Goal: Information Seeking & Learning: Learn about a topic

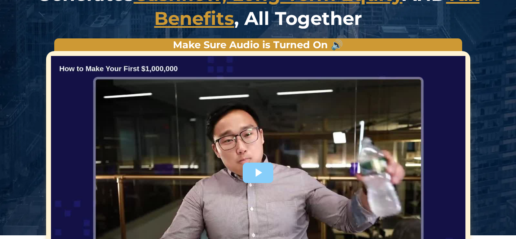
scroll to position [163, 0]
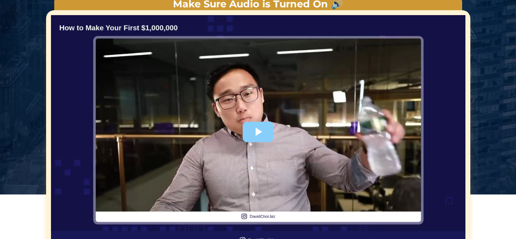
click at [272, 105] on div at bounding box center [258, 131] width 414 height 233
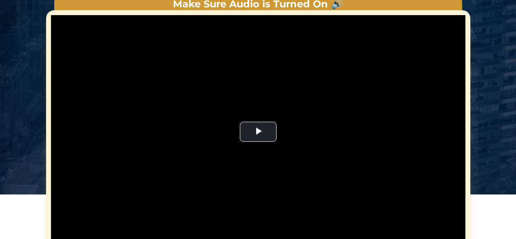
click at [263, 134] on video "Video Player" at bounding box center [258, 131] width 414 height 233
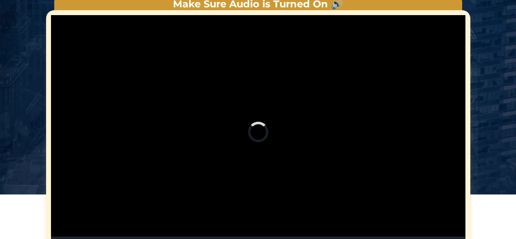
scroll to position [204, 0]
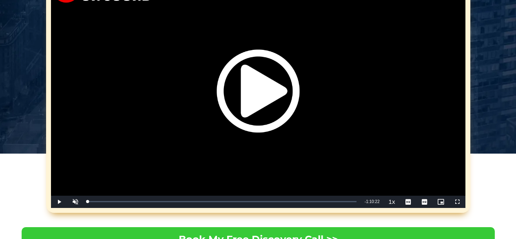
click at [295, 99] on img "Video Player" at bounding box center [258, 90] width 83 height 83
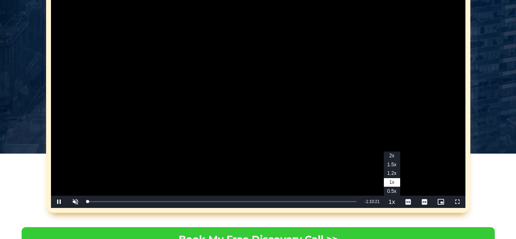
click at [396, 202] on button "Playback Rate" at bounding box center [392, 201] width 16 height 12
click at [391, 155] on span "2x" at bounding box center [391, 155] width 5 height 6
click at [456, 201] on span "Video Player" at bounding box center [457, 201] width 16 height 0
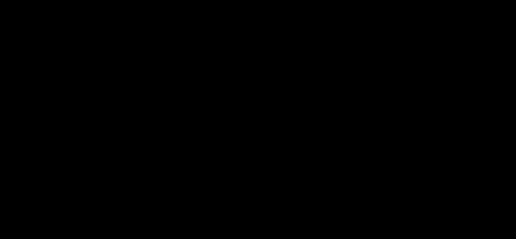
scroll to position [1264, 0]
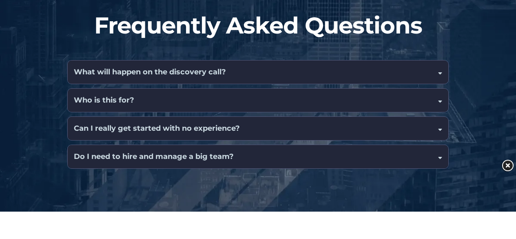
click at [322, 88] on div "Who is this for?" at bounding box center [258, 99] width 380 height 23
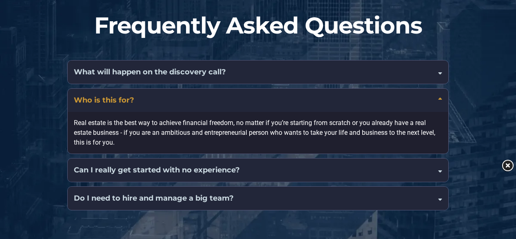
click at [308, 168] on div "Can I really get started with no experience?" at bounding box center [258, 169] width 380 height 23
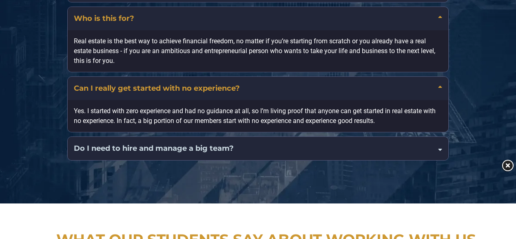
scroll to position [1305, 0]
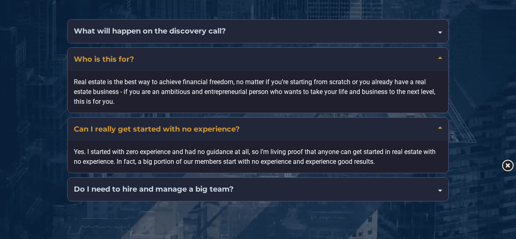
click at [320, 177] on div "Do I need to hire and manage a big team?" at bounding box center [258, 188] width 380 height 23
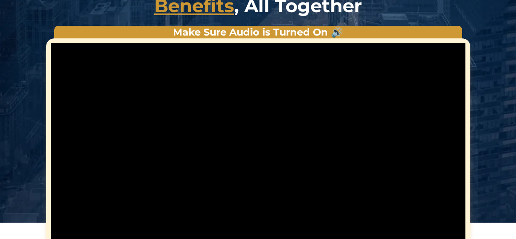
scroll to position [257, 0]
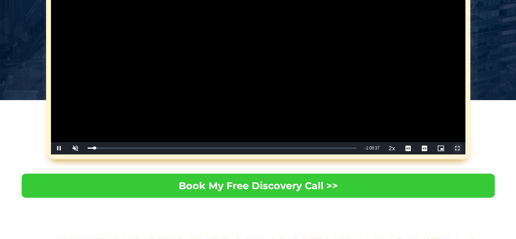
click at [457, 148] on span "Video Player" at bounding box center [457, 148] width 16 height 0
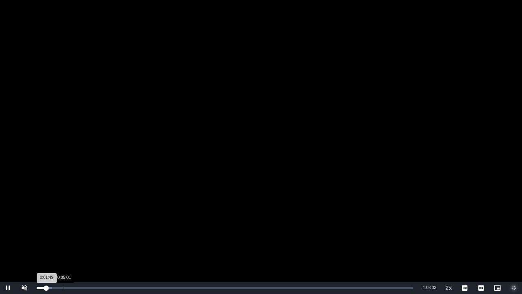
click at [62, 238] on div "Loaded : 4.15% 0:05:01 0:01:49" at bounding box center [225, 288] width 376 height 2
click at [83, 238] on div "Loaded : 12.96% 0:08:32 0:08:01" at bounding box center [225, 287] width 384 height 12
click at [80, 238] on div "0:08:01" at bounding box center [58, 288] width 43 height 2
click at [93, 238] on div "Loaded : 13.91% 0:10:31 0:08:40" at bounding box center [225, 288] width 376 height 2
click at [118, 238] on div "Loaded : 16.28% 0:15:01 0:10:38" at bounding box center [227, 287] width 388 height 12
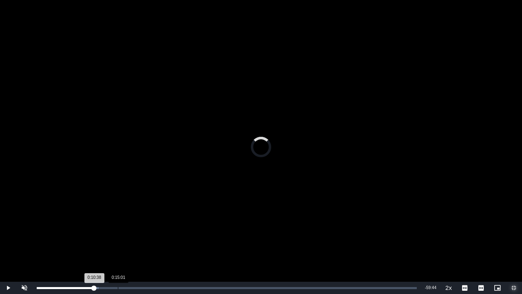
click at [94, 238] on div "0:10:38" at bounding box center [65, 288] width 57 height 2
click at [131, 238] on div "Loaded : 23.62% 0:17:26 0:15:32" at bounding box center [227, 287] width 388 height 12
click at [151, 238] on div "Loaded : 25.75% 0:21:13 0:17:28" at bounding box center [227, 287] width 388 height 12
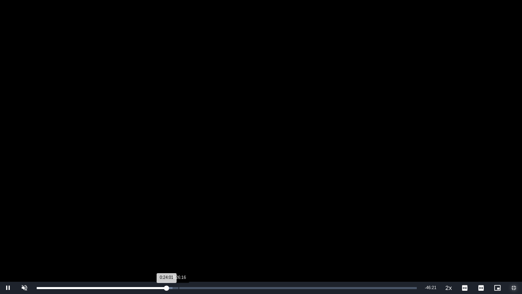
click at [178, 238] on div "Loaded : 35.70% 0:26:16 0:24:01" at bounding box center [227, 288] width 380 height 2
click at [166, 238] on div "0:24:01" at bounding box center [102, 288] width 130 height 2
click at [217, 238] on div "Loaded : 38.07% 0:33:08 0:26:17" at bounding box center [227, 287] width 388 height 12
click at [247, 238] on div "Loaded : 48.96% 0:39:06 0:33:28" at bounding box center [227, 287] width 388 height 12
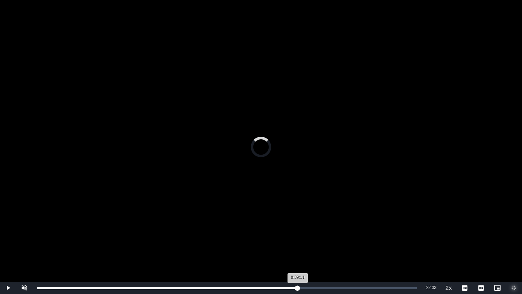
click at [298, 238] on div "Loaded : 57.25% 0:48:19 0:39:11" at bounding box center [227, 287] width 388 height 12
click at [320, 238] on div "Loaded : 70.28% 0:52:37 0:48:22" at bounding box center [227, 287] width 388 height 12
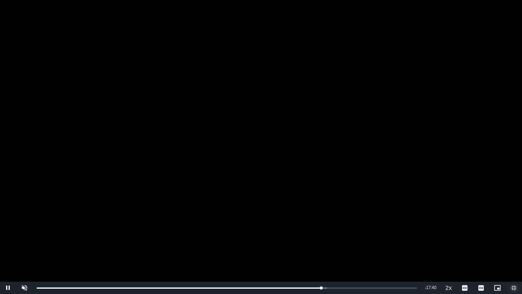
click at [512, 238] on span "Video Player" at bounding box center [514, 287] width 16 height 0
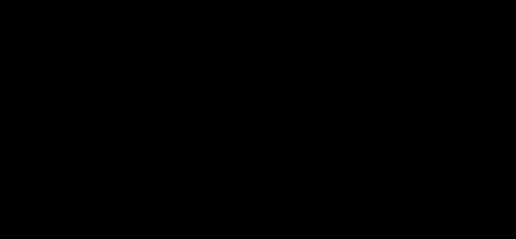
scroll to position [1317, 0]
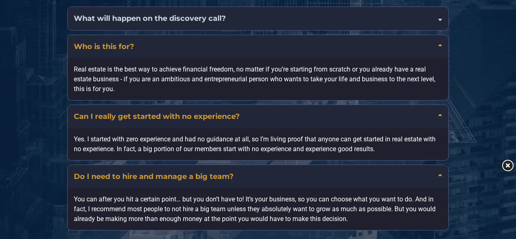
click at [245, 13] on div "What will happen on the discovery call?" at bounding box center [258, 18] width 380 height 23
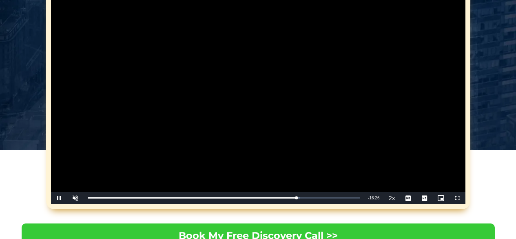
scroll to position [204, 0]
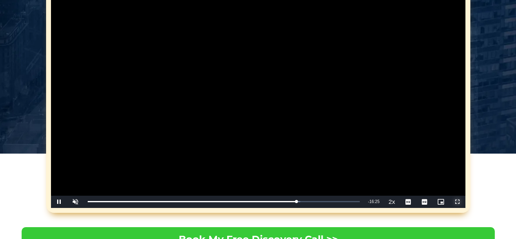
click at [461, 201] on span "Video Player" at bounding box center [457, 201] width 16 height 0
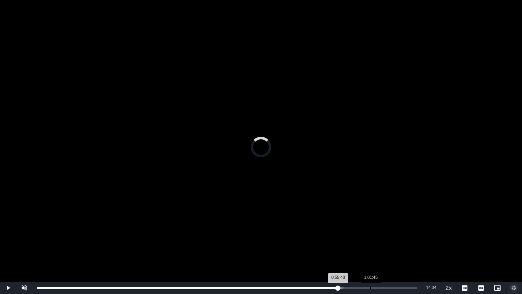
click at [370, 238] on div "Loaded : 80.70% 1:01:45 0:55:48" at bounding box center [227, 287] width 388 height 12
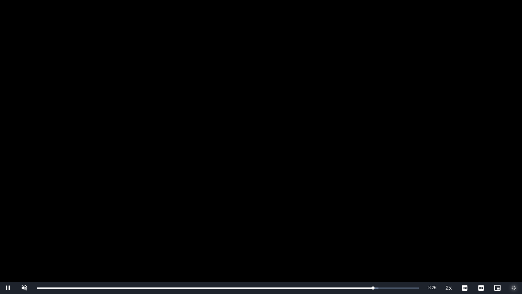
click at [514, 238] on span "Video Player" at bounding box center [514, 287] width 16 height 0
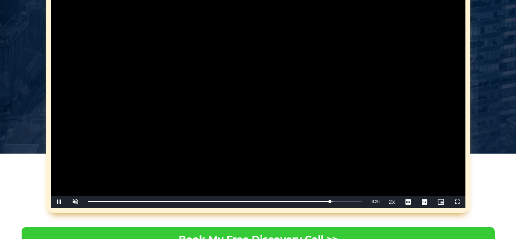
click at [325, 135] on video "Video Player" at bounding box center [258, 90] width 414 height 233
